Goal: Navigation & Orientation: Find specific page/section

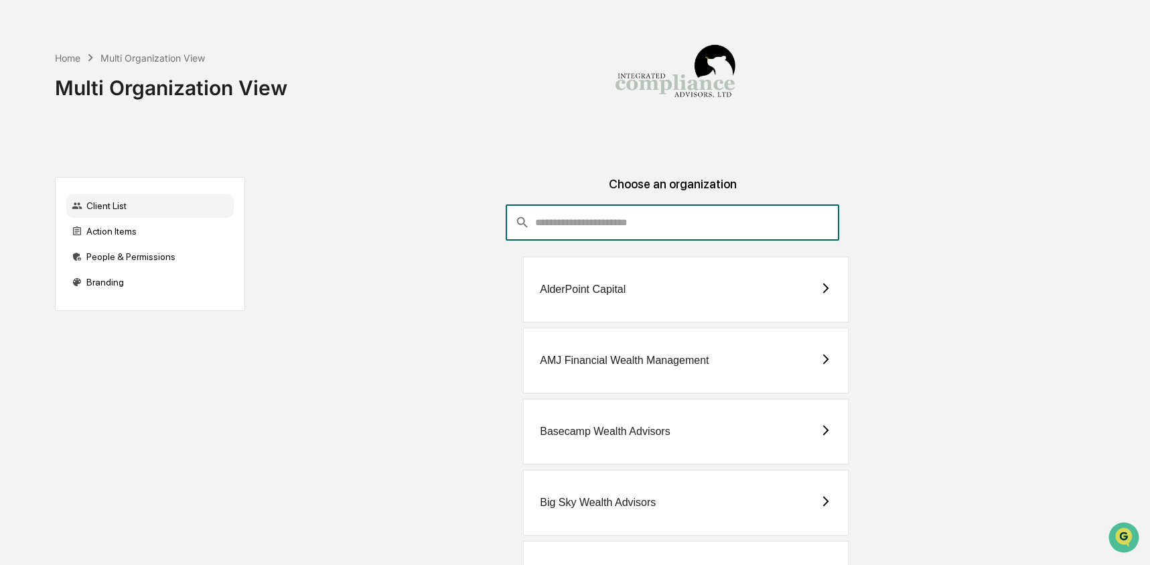
click at [575, 221] on input "consultant-dashboard__filter-organizations-search-bar" at bounding box center [687, 222] width 304 height 36
type input "*"
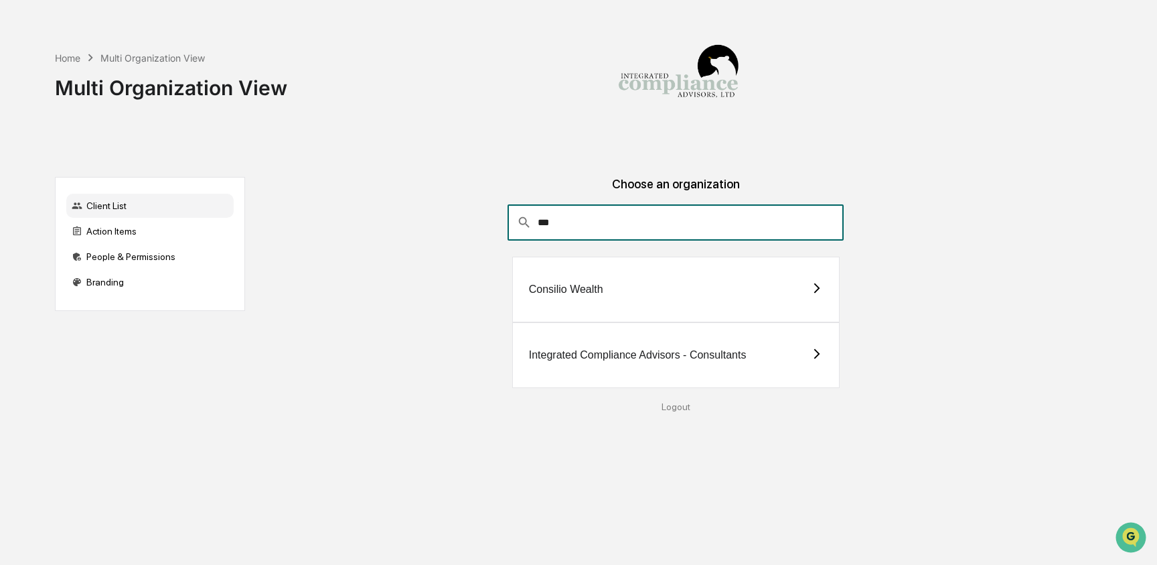
type input "***"
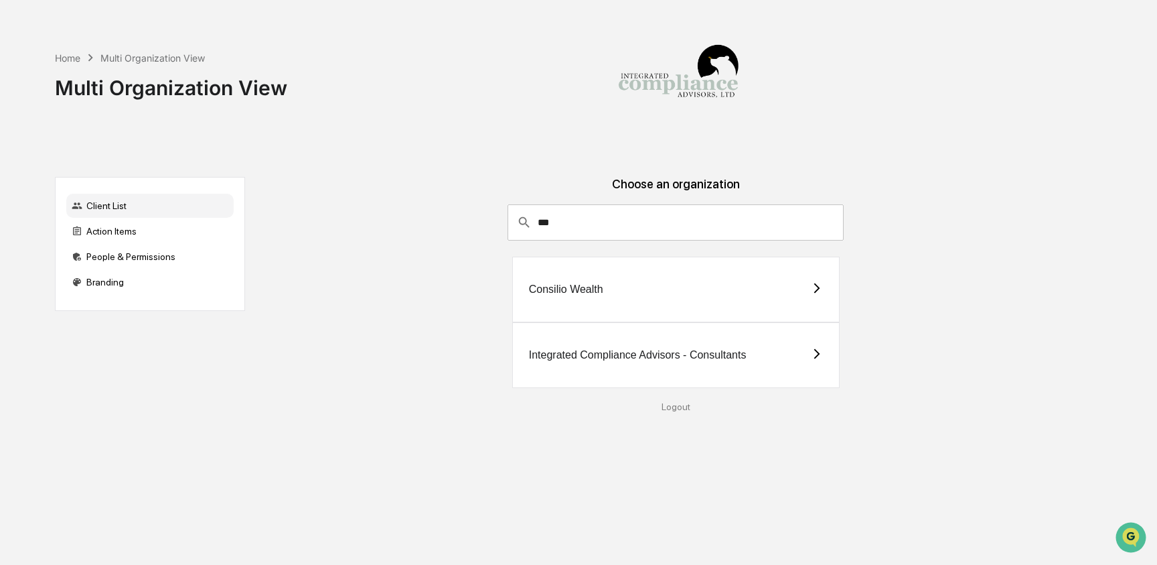
click at [547, 291] on div "Consilio Wealth" at bounding box center [566, 289] width 74 height 12
